Goal: Navigation & Orientation: Find specific page/section

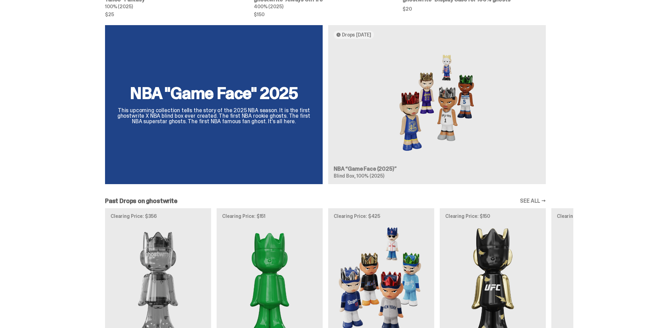
scroll to position [379, 0]
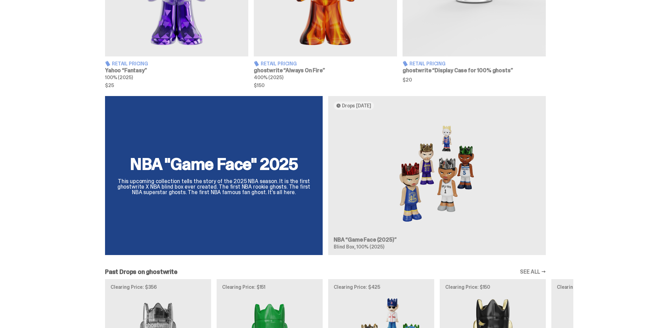
click at [234, 176] on div "NBA "Game Face" 2025 This upcoming collection tells the story of the 2025 NBA s…" at bounding box center [325, 178] width 496 height 165
click at [236, 164] on div "NBA "Game Face" 2025 This upcoming collection tells the story of the 2025 NBA s…" at bounding box center [325, 178] width 496 height 165
click at [367, 239] on div "NBA "Game Face" 2025 This upcoming collection tells the story of the 2025 NBA s…" at bounding box center [325, 178] width 496 height 165
click at [366, 106] on div "NBA "Game Face" 2025 This upcoming collection tells the story of the 2025 NBA s…" at bounding box center [325, 178] width 496 height 165
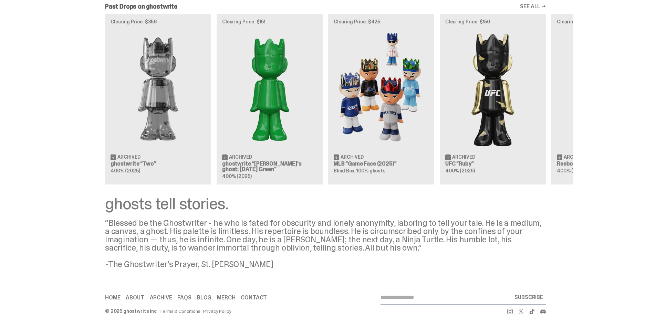
scroll to position [438, 0]
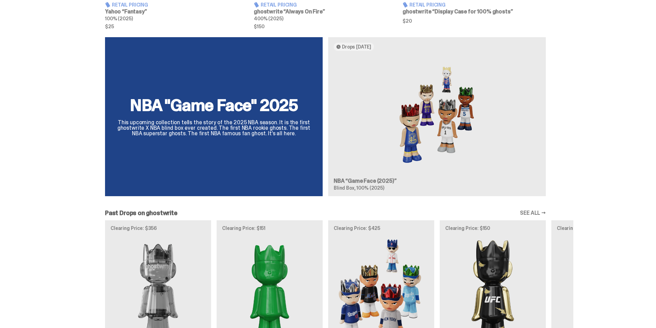
click at [205, 112] on div "NBA "Game Face" 2025 This upcoming collection tells the story of the 2025 NBA s…" at bounding box center [325, 119] width 496 height 165
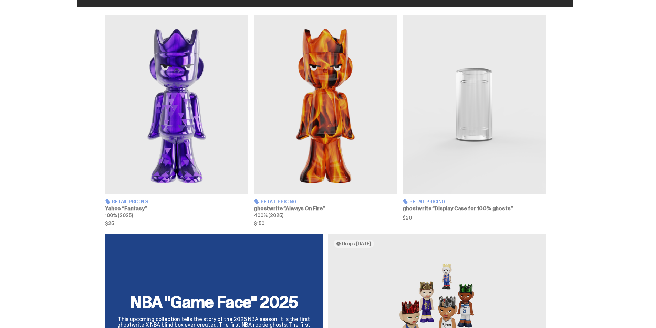
scroll to position [379, 0]
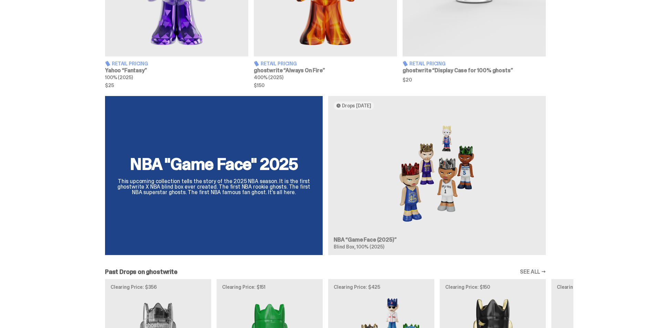
click at [156, 167] on div "NBA "Game Face" 2025 This upcoming collection tells the story of the 2025 NBA s…" at bounding box center [325, 178] width 496 height 165
click at [374, 247] on div "NBA "Game Face" 2025 This upcoming collection tells the story of the 2025 NBA s…" at bounding box center [325, 178] width 496 height 165
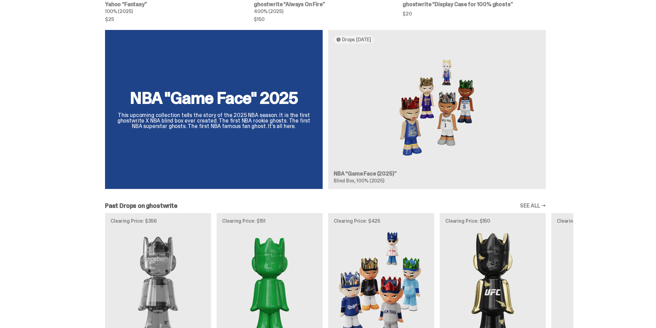
scroll to position [403, 0]
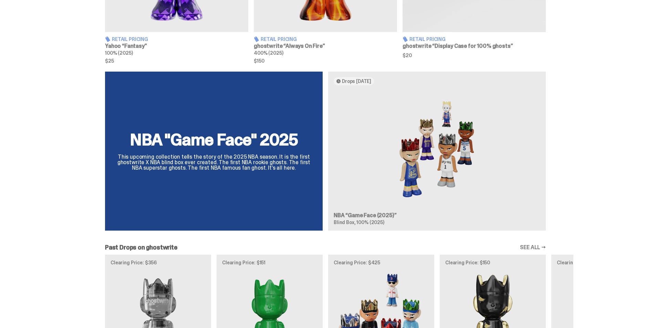
click at [191, 150] on div "NBA "Game Face" 2025 This upcoming collection tells the story of the 2025 NBA s…" at bounding box center [325, 154] width 496 height 165
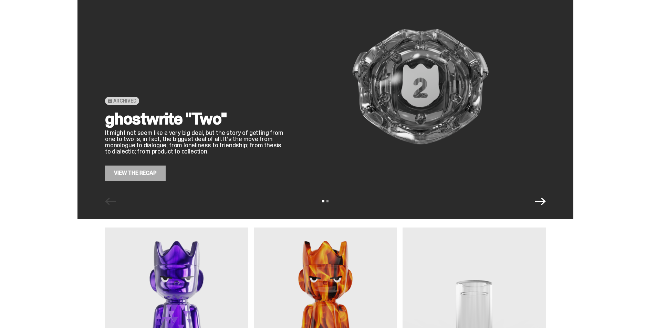
scroll to position [0, 0]
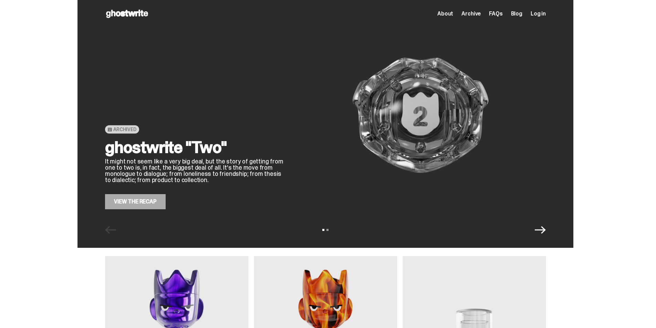
click at [445, 16] on span "About" at bounding box center [445, 14] width 16 height 6
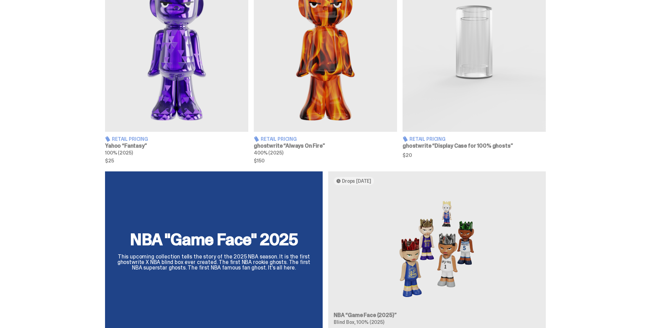
scroll to position [448, 0]
